Goal: Find specific page/section: Find specific page/section

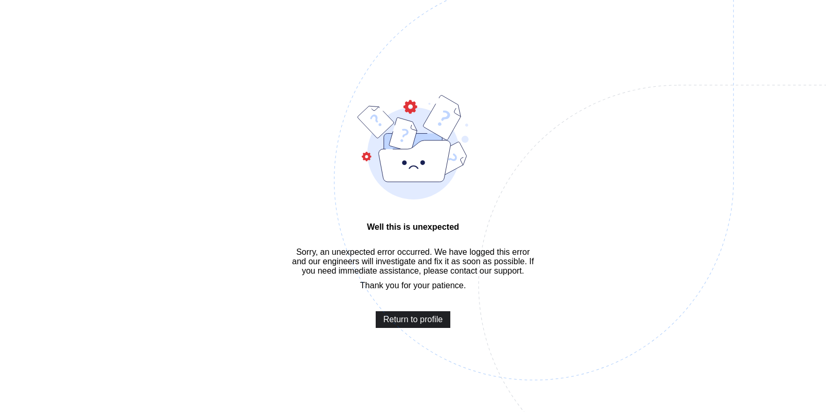
click at [410, 324] on span "Return to profile" at bounding box center [414, 319] width 60 height 9
